Goal: Task Accomplishment & Management: Complete application form

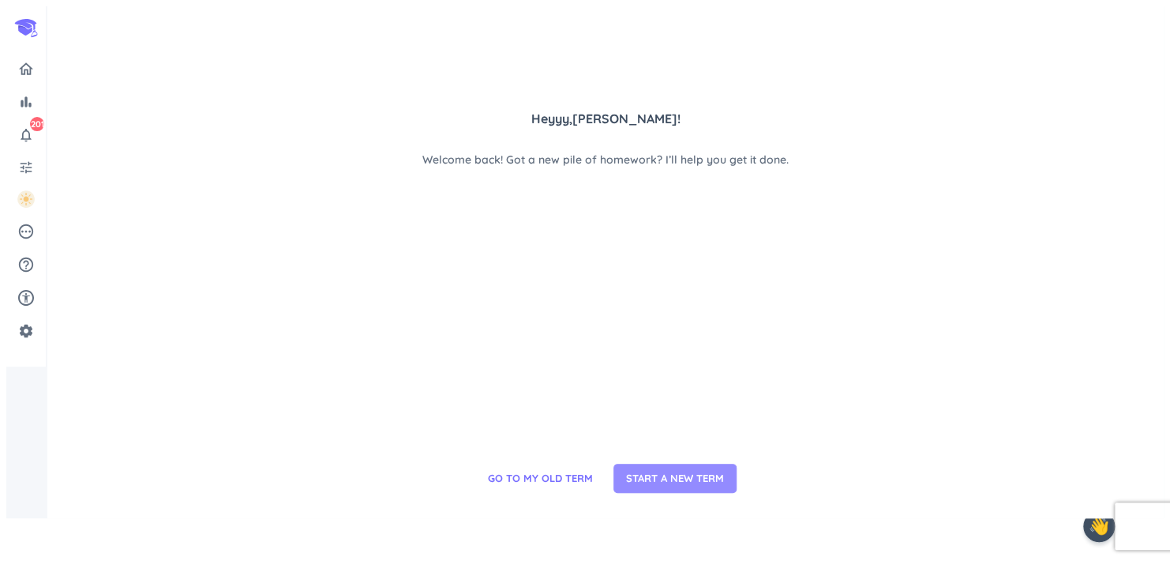
click at [654, 486] on span "START A NEW TERM" at bounding box center [675, 479] width 98 height 16
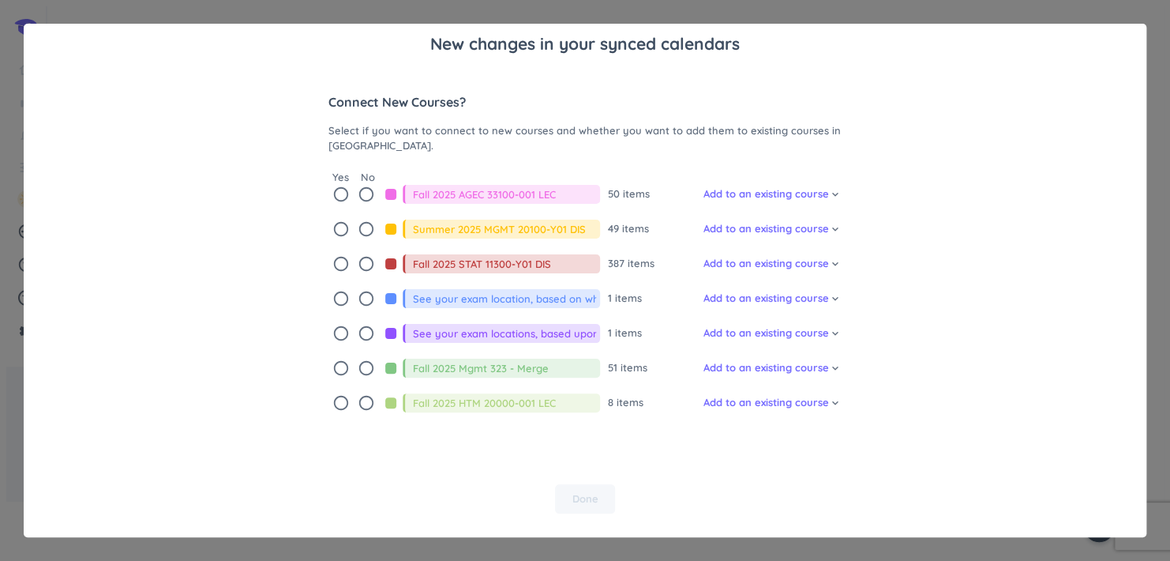
click at [342, 193] on icon "radio_button_unchecked" at bounding box center [340, 194] width 17 height 17
click at [336, 219] on div "Connect New Courses? Select if you want to connect to new courses and whether y…" at bounding box center [584, 253] width 513 height 344
click at [338, 229] on icon "radio_button_unchecked" at bounding box center [340, 228] width 17 height 17
click at [338, 229] on icon "radio_button_checked" at bounding box center [340, 228] width 17 height 17
drag, startPoint x: 338, startPoint y: 229, endPoint x: 277, endPoint y: 237, distance: 61.3
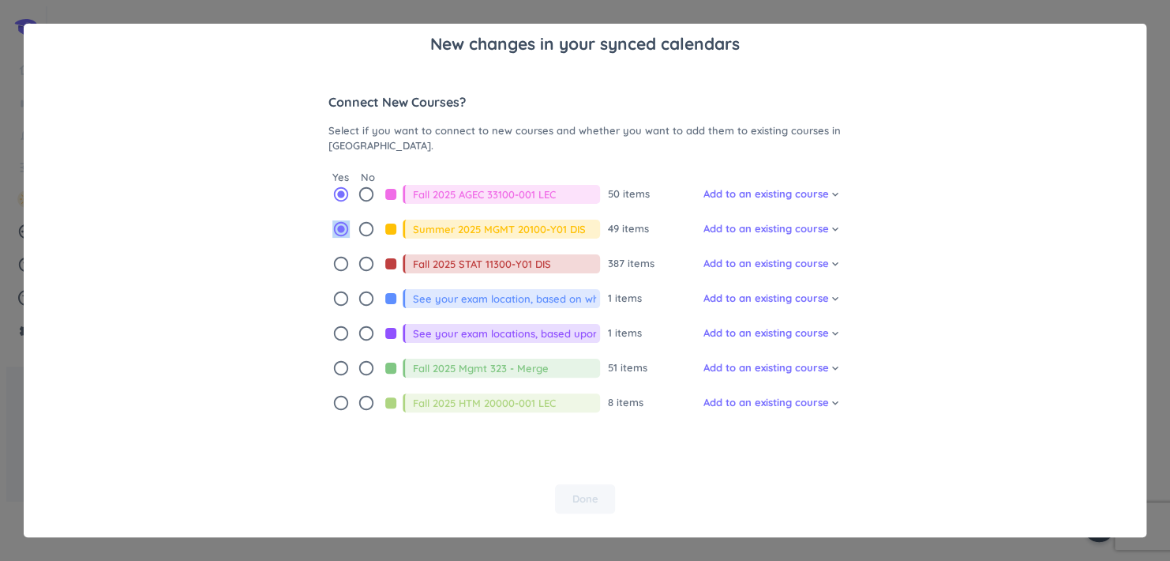
click at [277, 237] on div "New changes in your synced calendars Connect New Courses? Select if you want to…" at bounding box center [585, 280] width 1123 height 513
click at [361, 229] on icon "radio_button_unchecked" at bounding box center [366, 228] width 17 height 17
click at [341, 261] on icon "radio_button_unchecked" at bounding box center [340, 263] width 17 height 17
click at [336, 296] on icon "radio_button_unchecked" at bounding box center [340, 298] width 17 height 17
click at [333, 329] on icon "radio_button_unchecked" at bounding box center [340, 332] width 17 height 17
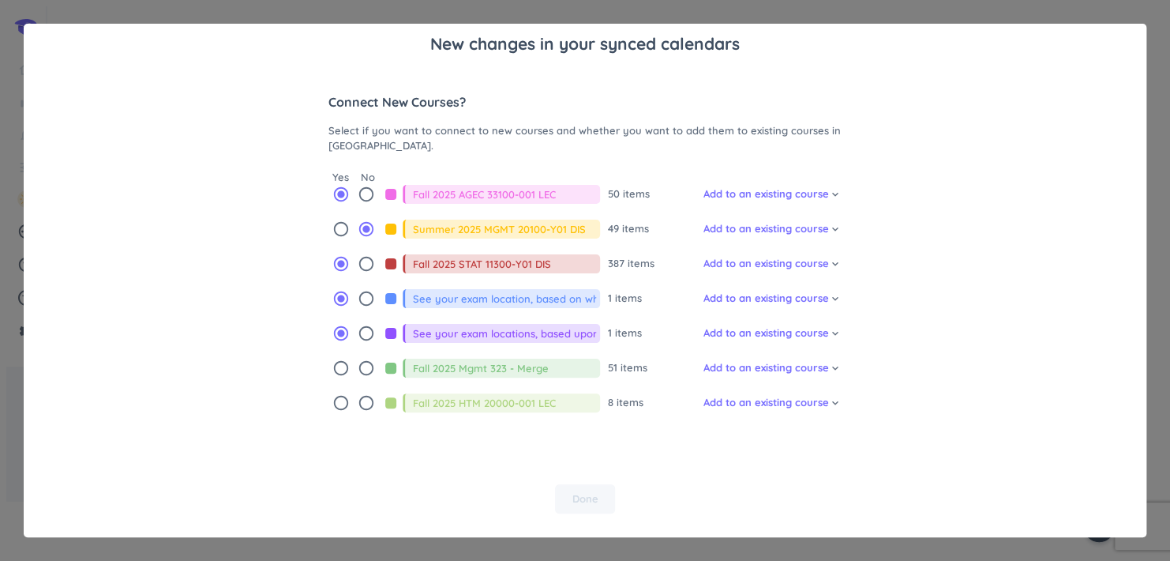
click at [338, 365] on icon "radio_button_unchecked" at bounding box center [340, 367] width 17 height 17
click at [338, 397] on icon "radio_button_unchecked" at bounding box center [340, 402] width 17 height 17
